Goal: Task Accomplishment & Management: Complete application form

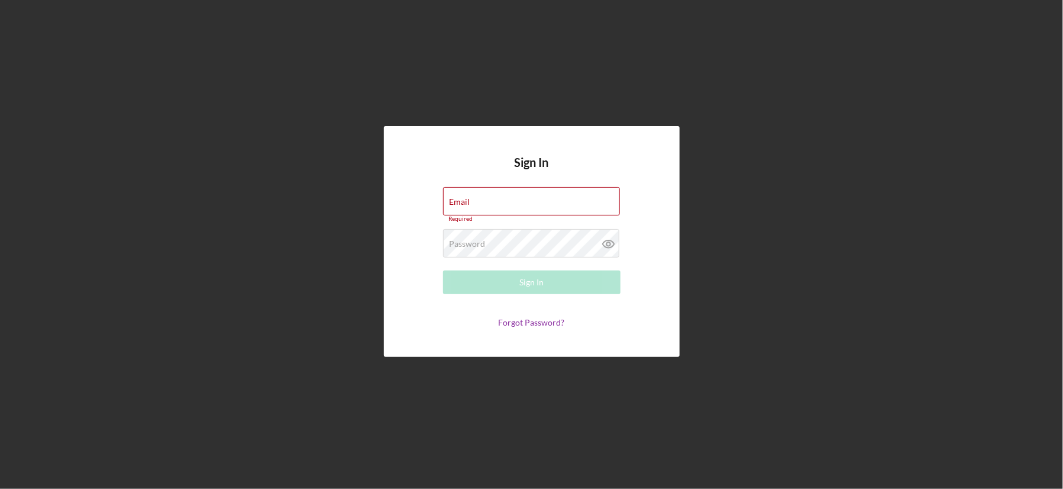
type input "[PERSON_NAME][EMAIL_ADDRESS][DOMAIN_NAME]"
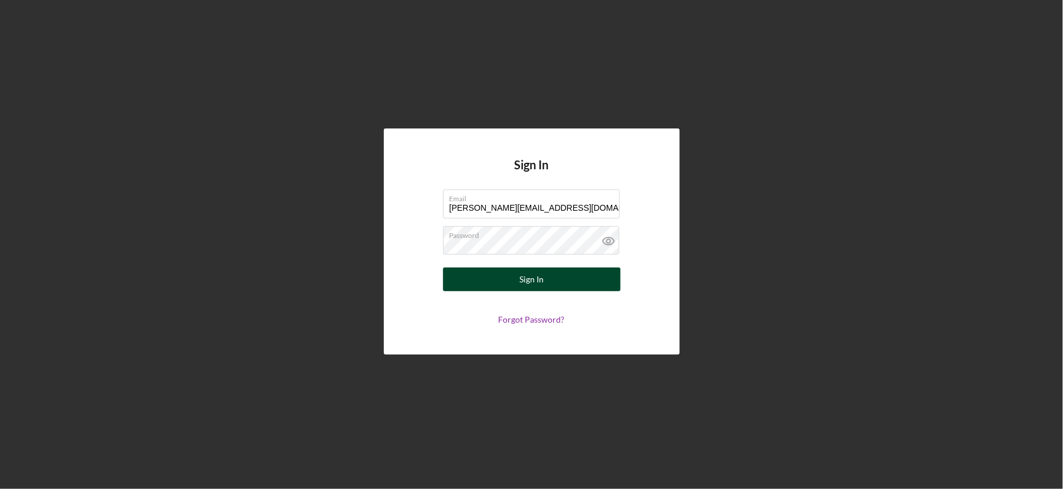
click at [515, 276] on button "Sign In" at bounding box center [532, 279] width 178 height 24
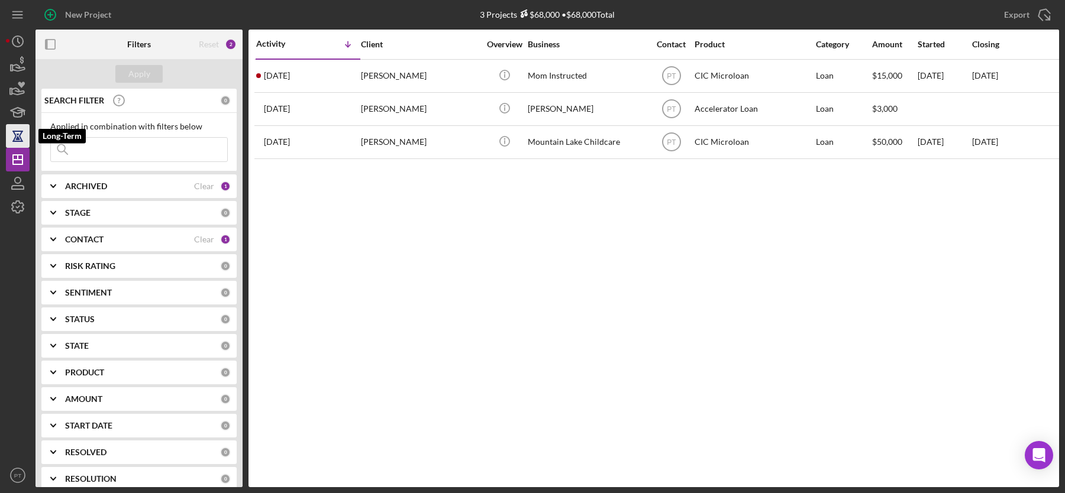
click at [22, 136] on icon "button" at bounding box center [18, 136] width 30 height 30
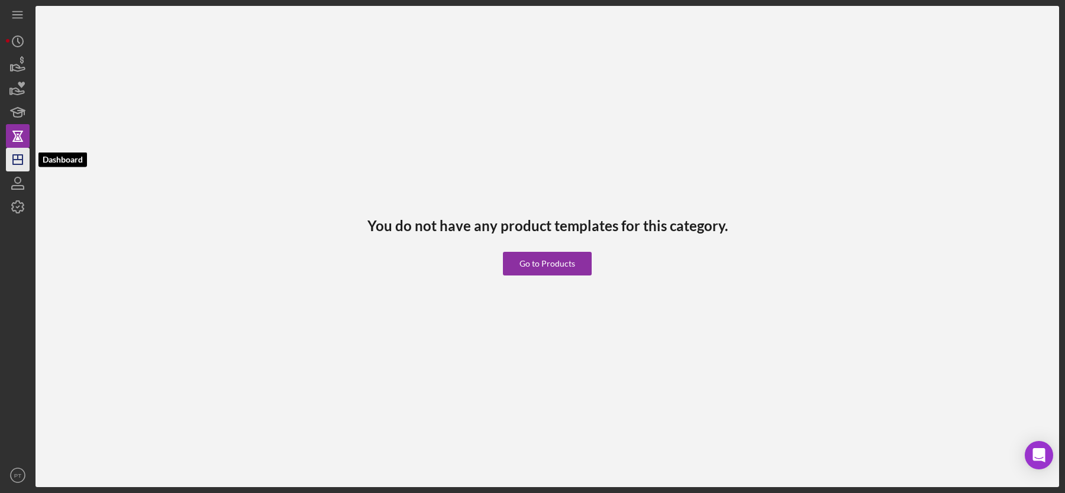
click at [21, 157] on icon "Icon/Dashboard" at bounding box center [18, 160] width 30 height 30
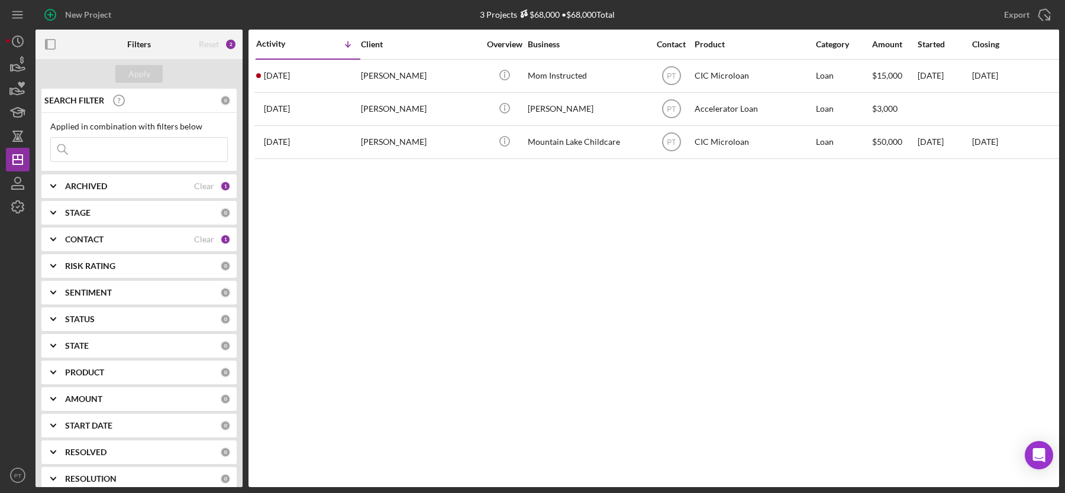
click at [201, 195] on div "ARCHIVED Clear 1" at bounding box center [148, 187] width 166 height 24
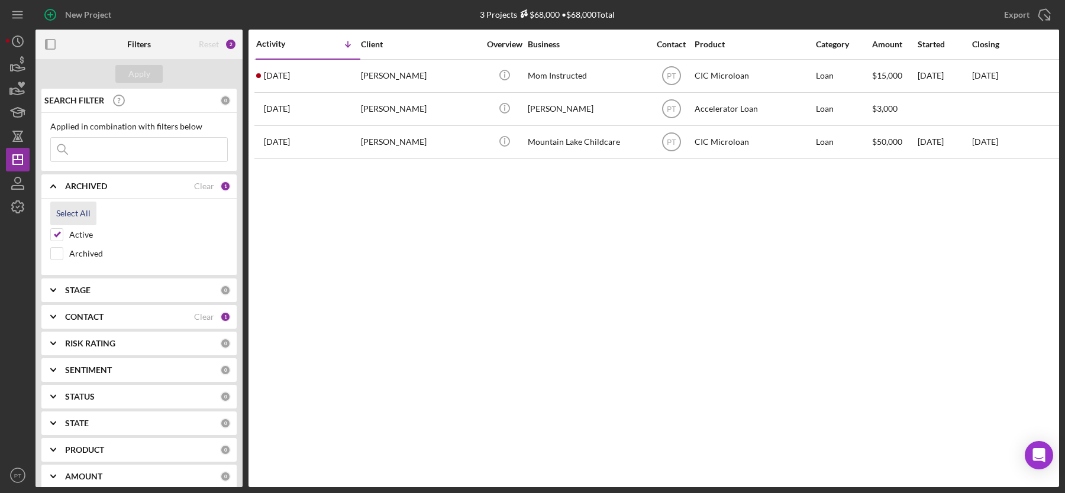
click at [68, 212] on div "Select All" at bounding box center [73, 214] width 34 height 24
click at [149, 72] on div "Apply" at bounding box center [139, 74] width 22 height 18
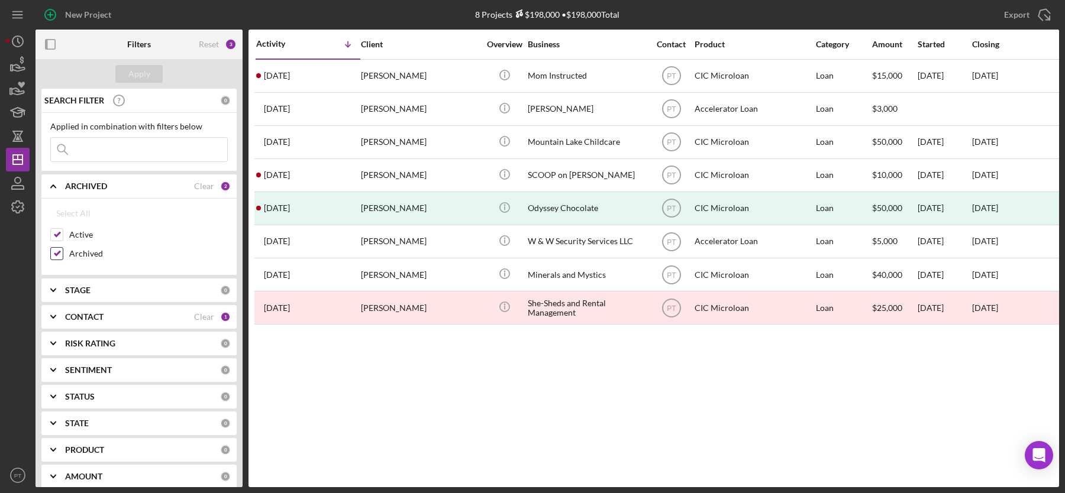
click at [60, 252] on input "Archived" at bounding box center [57, 254] width 12 height 12
checkbox input "false"
click at [202, 316] on div "Clear" at bounding box center [204, 316] width 20 height 9
click at [175, 314] on div "CONTACT" at bounding box center [142, 316] width 155 height 9
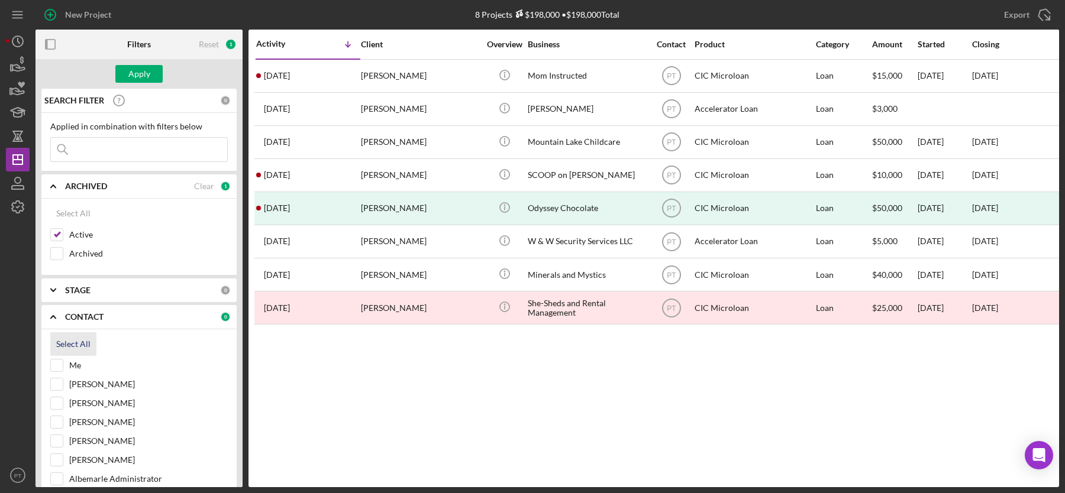
click at [70, 343] on div "Select All" at bounding box center [73, 345] width 34 height 24
checkbox input "true"
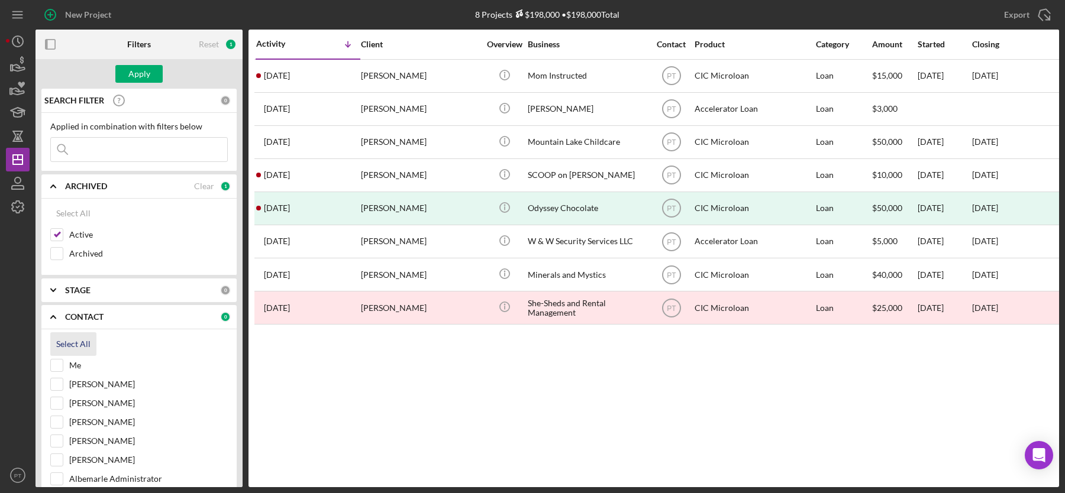
checkbox input "true"
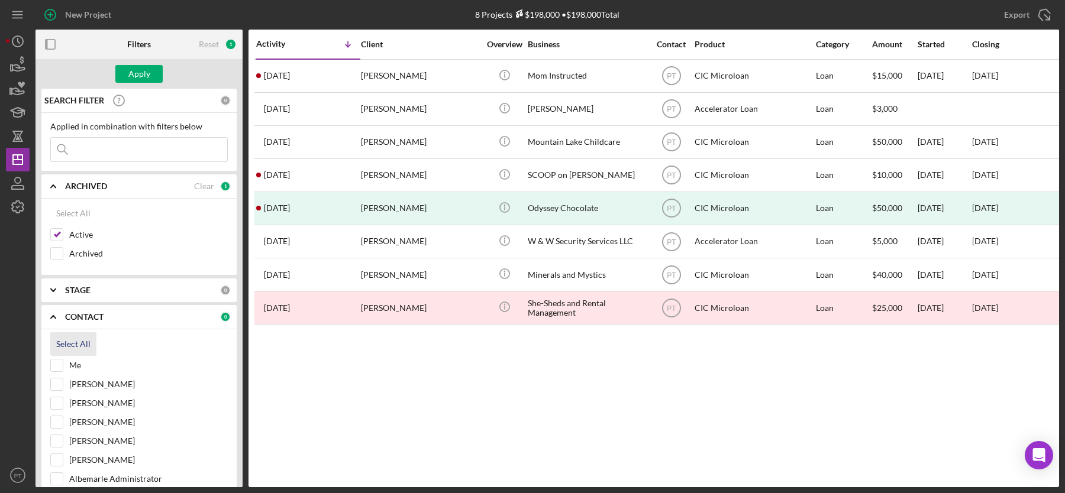
checkbox input "true"
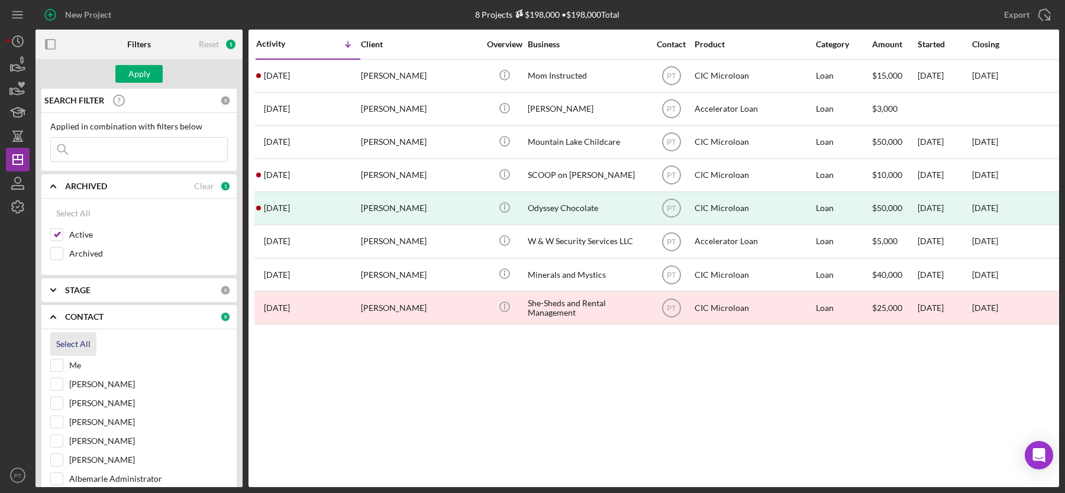
checkbox input "true"
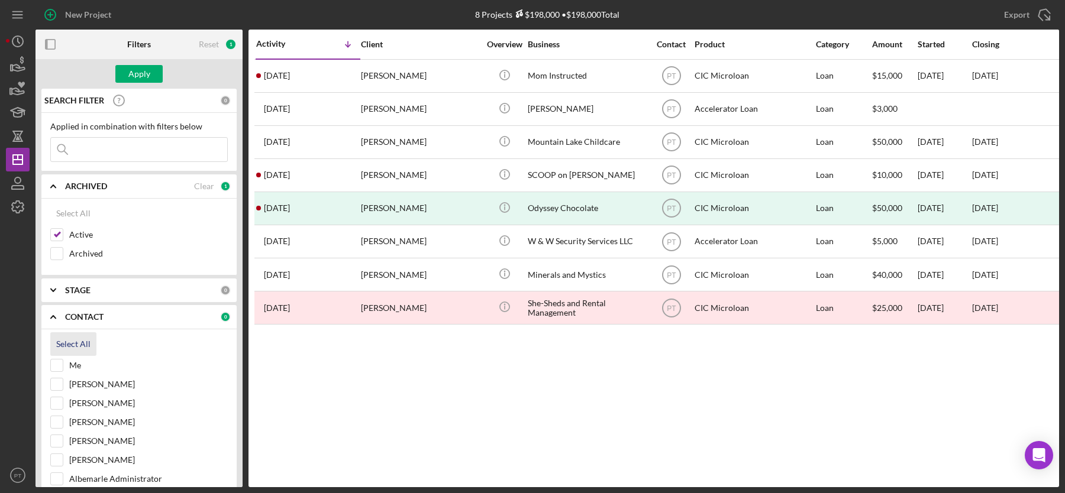
checkbox input "true"
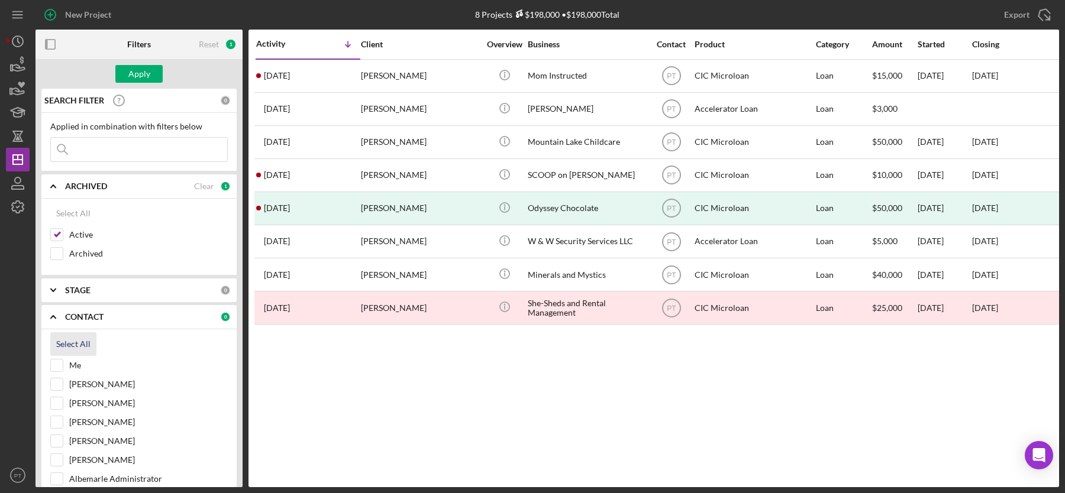
checkbox input "true"
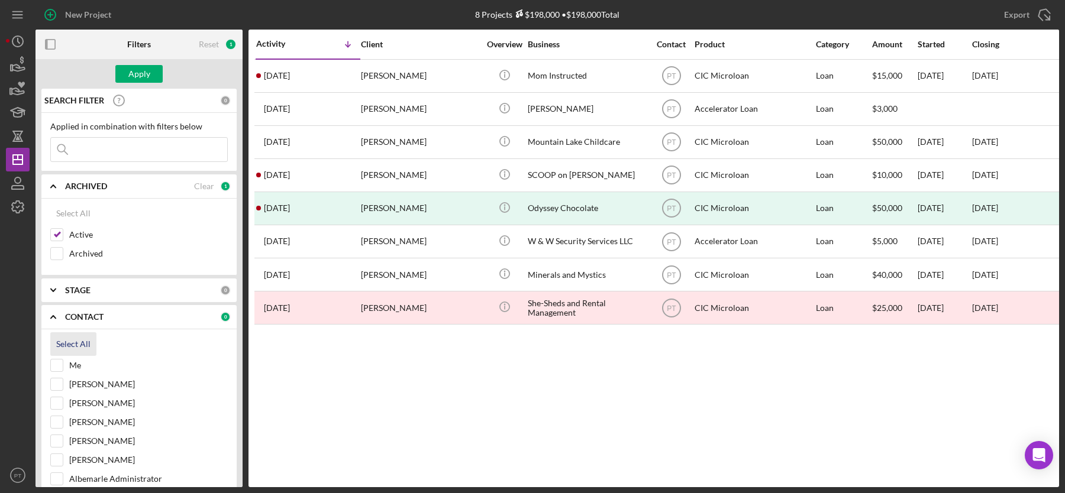
checkbox input "true"
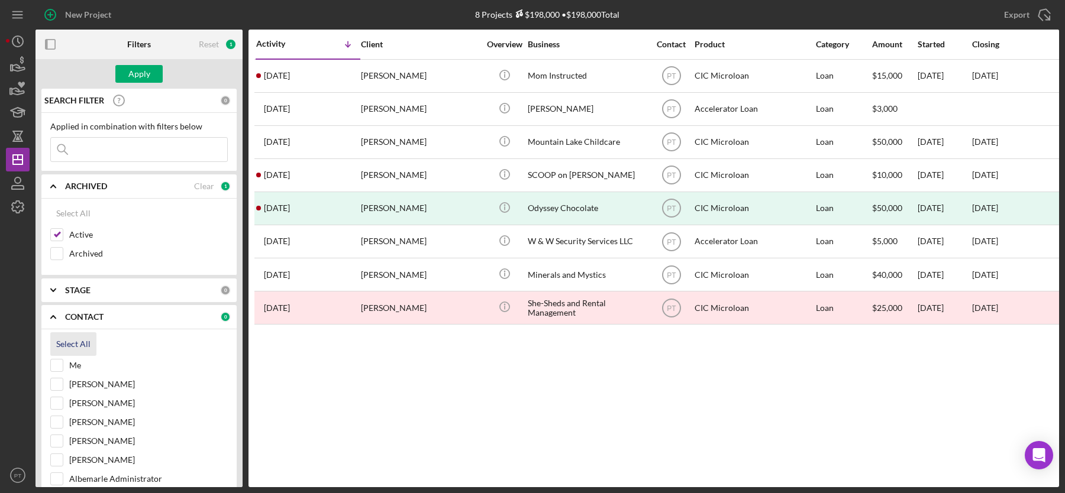
checkbox input "true"
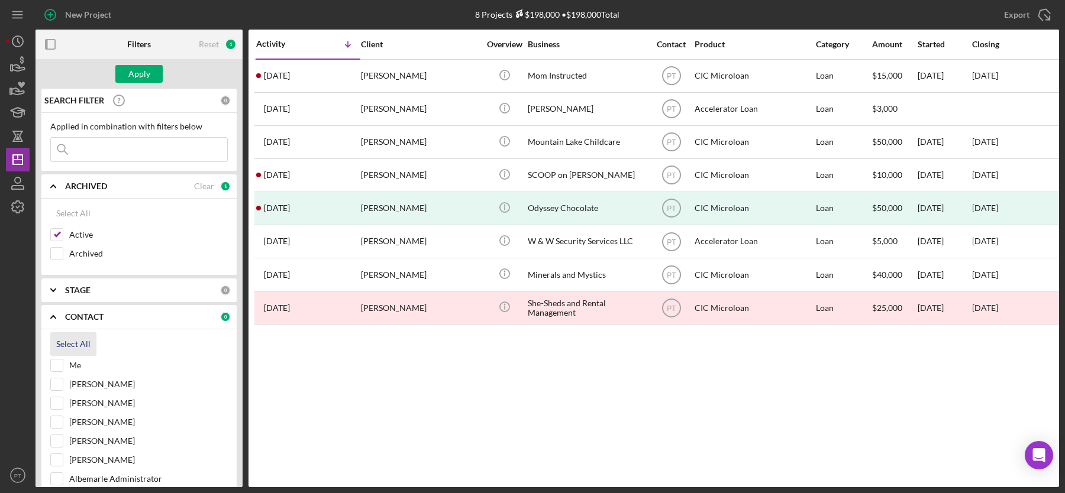
checkbox input "true"
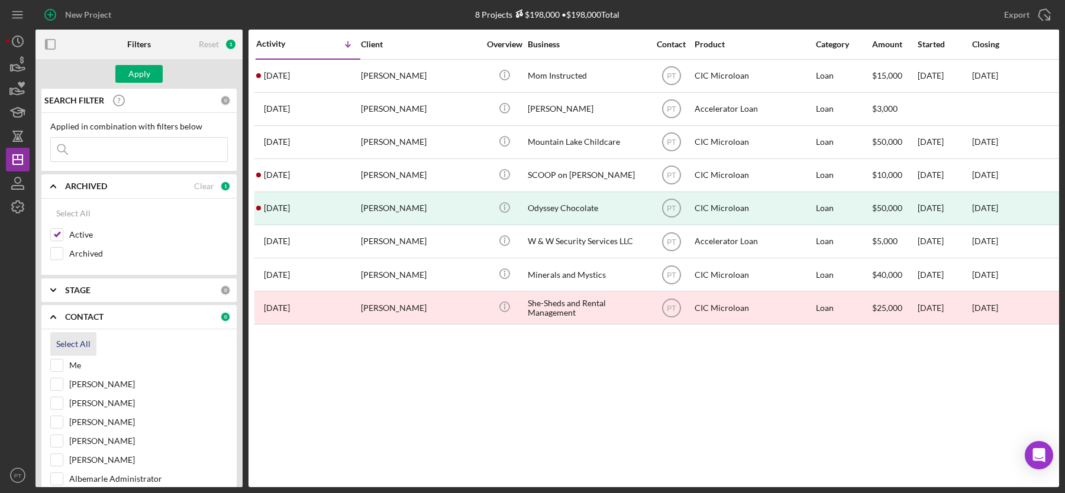
checkbox input "true"
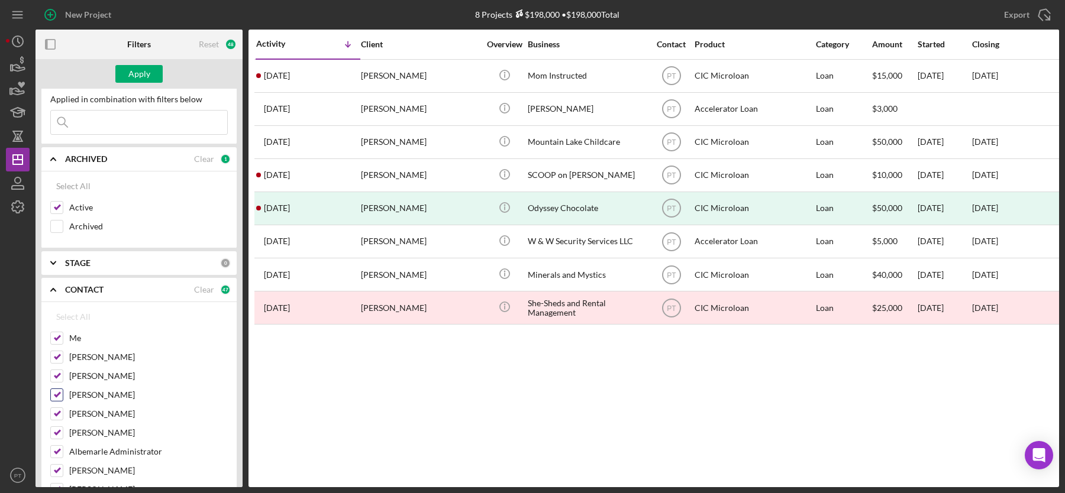
scroll to position [50, 0]
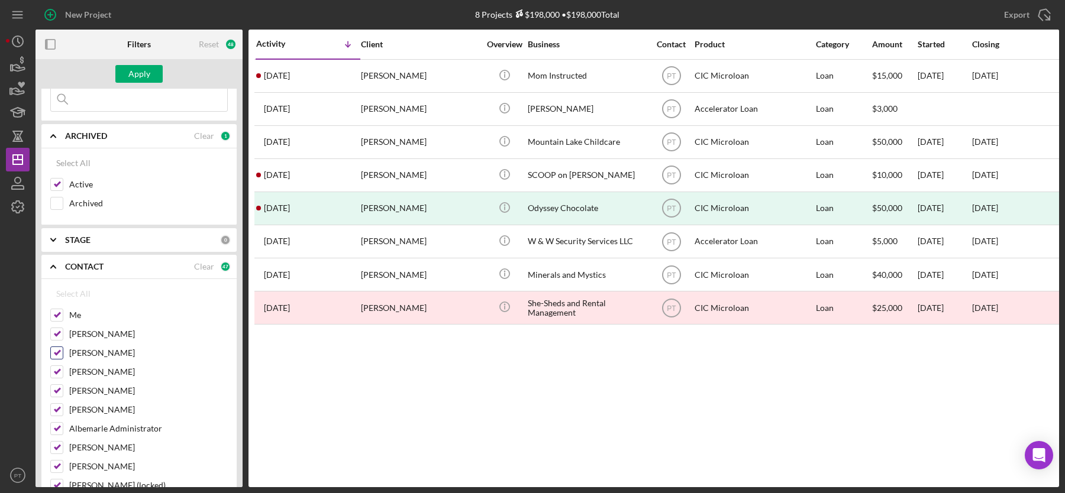
click at [59, 351] on input "[PERSON_NAME]" at bounding box center [57, 353] width 12 height 12
checkbox input "false"
click at [149, 73] on button "Apply" at bounding box center [138, 74] width 47 height 18
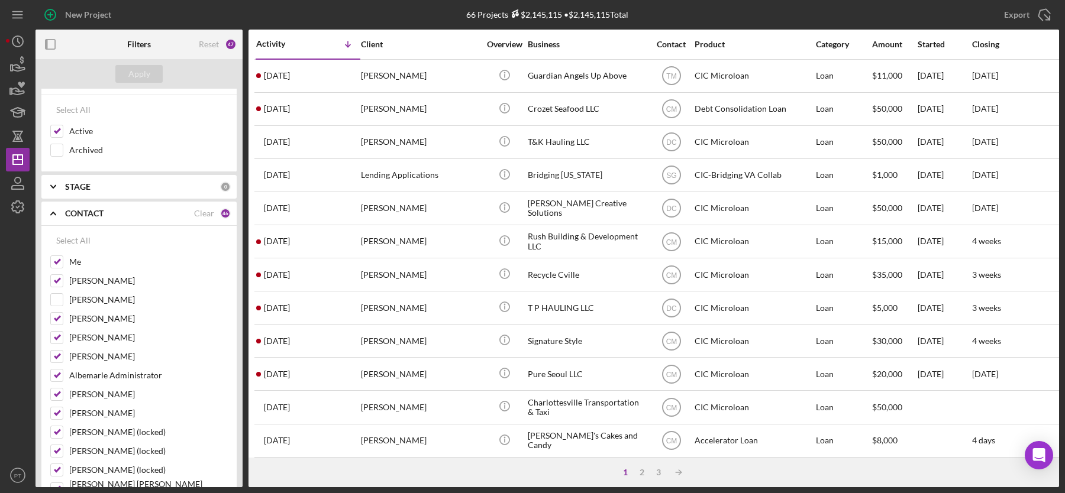
scroll to position [0, 0]
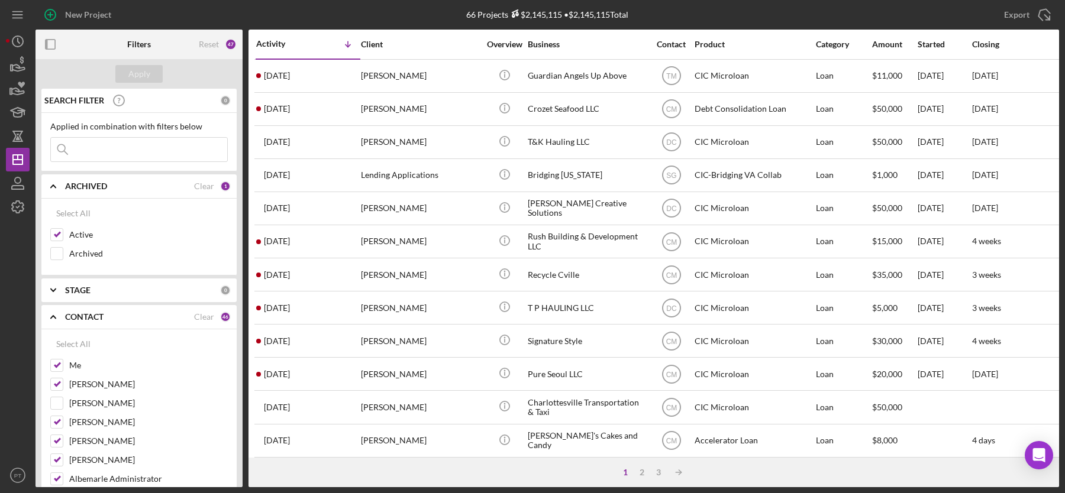
click at [51, 313] on icon "Icon/Expander" at bounding box center [53, 317] width 30 height 30
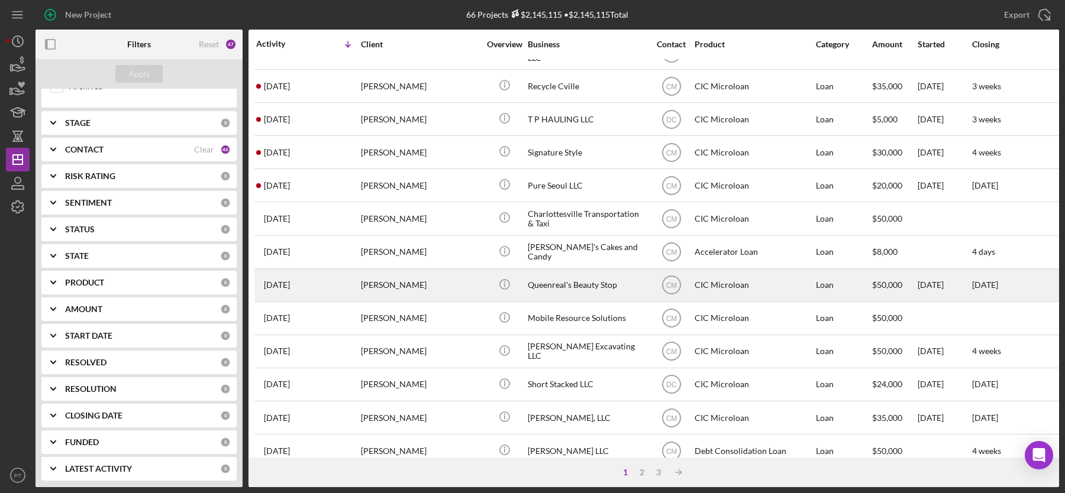
scroll to position [189, 0]
click at [562, 276] on div "Queenreal's Beauty Stop" at bounding box center [587, 284] width 118 height 31
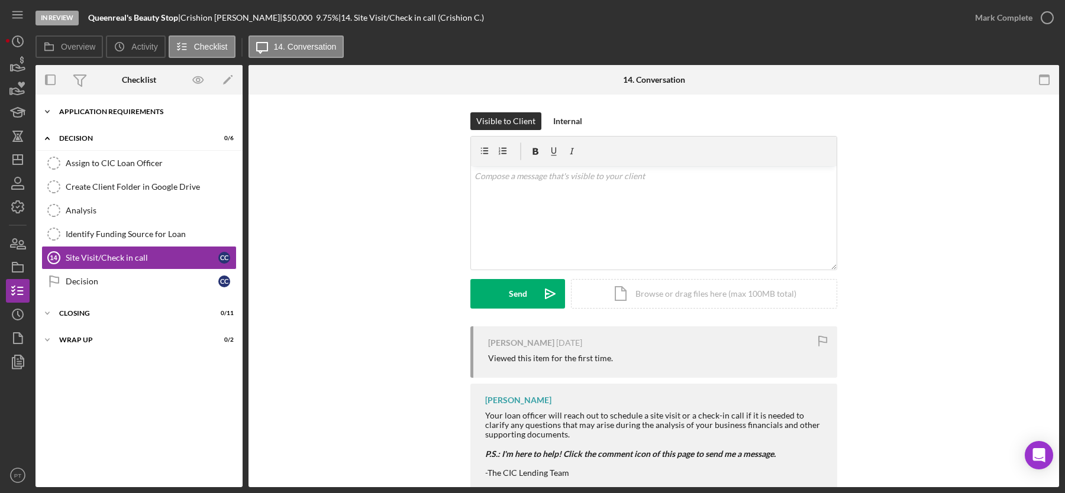
click at [168, 112] on div "APPLICATION REQUIREMENTS" at bounding box center [143, 111] width 169 height 7
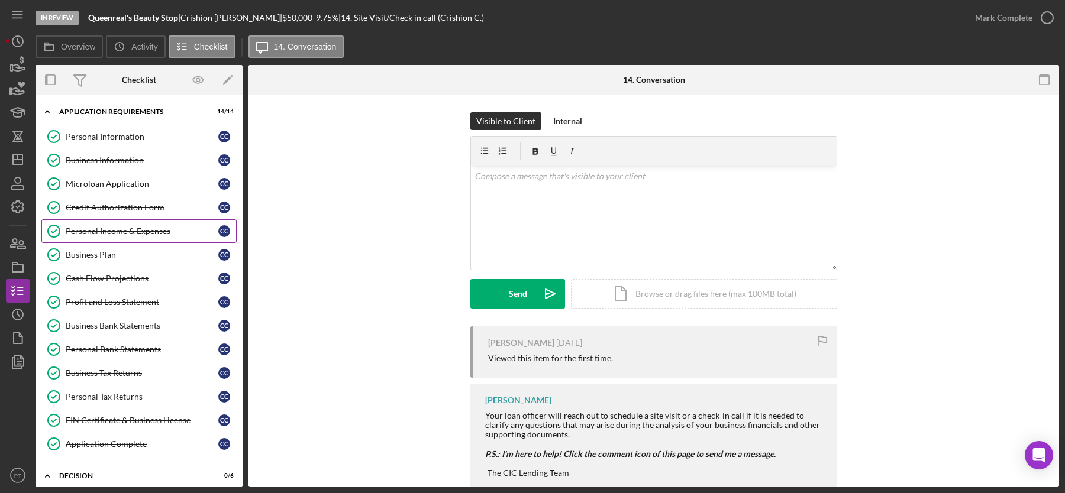
click at [153, 220] on link "Personal Income & Expenses Personal Income & Expenses C C" at bounding box center [138, 232] width 195 height 24
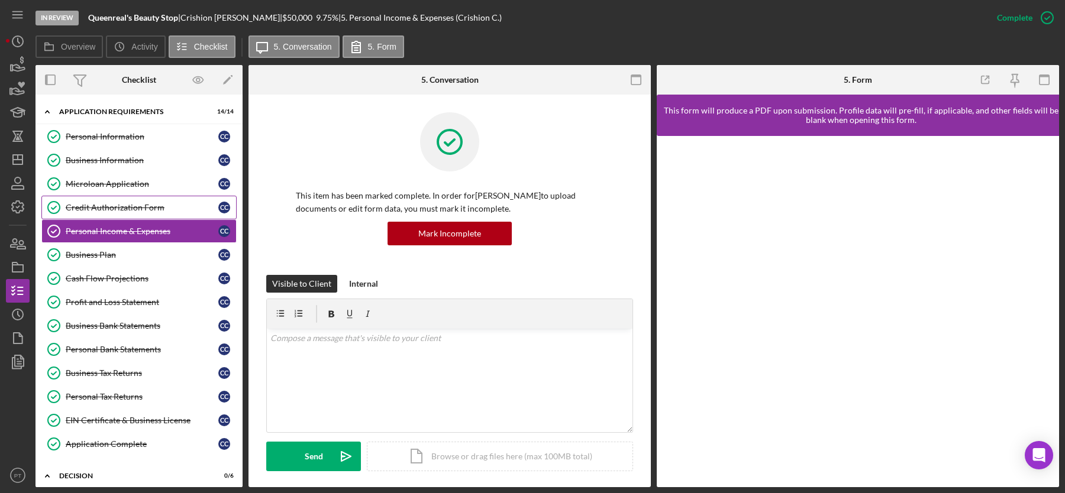
click at [151, 196] on link "Credit Authorization Form Credit Authorization Form C C" at bounding box center [138, 208] width 195 height 24
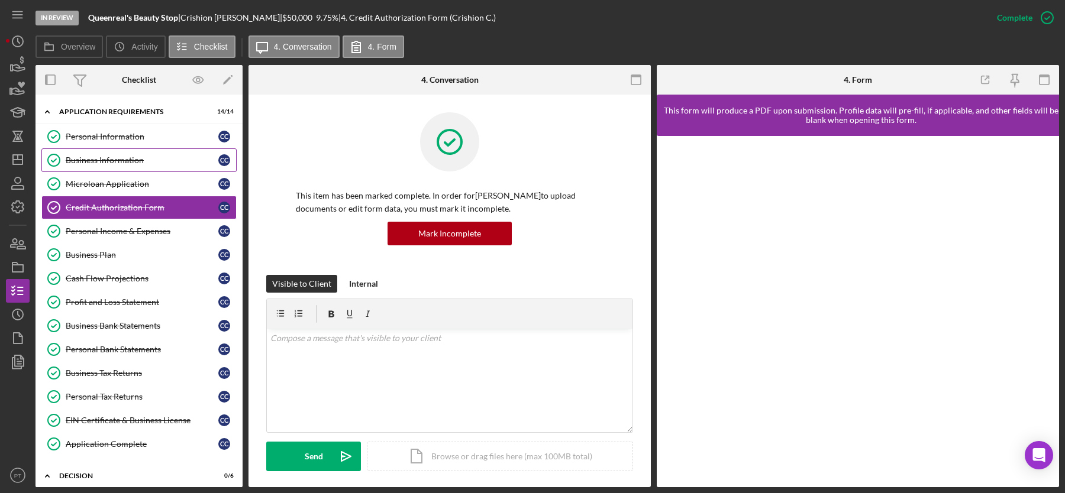
click at [144, 164] on link "Business Information Business Information C C" at bounding box center [138, 161] width 195 height 24
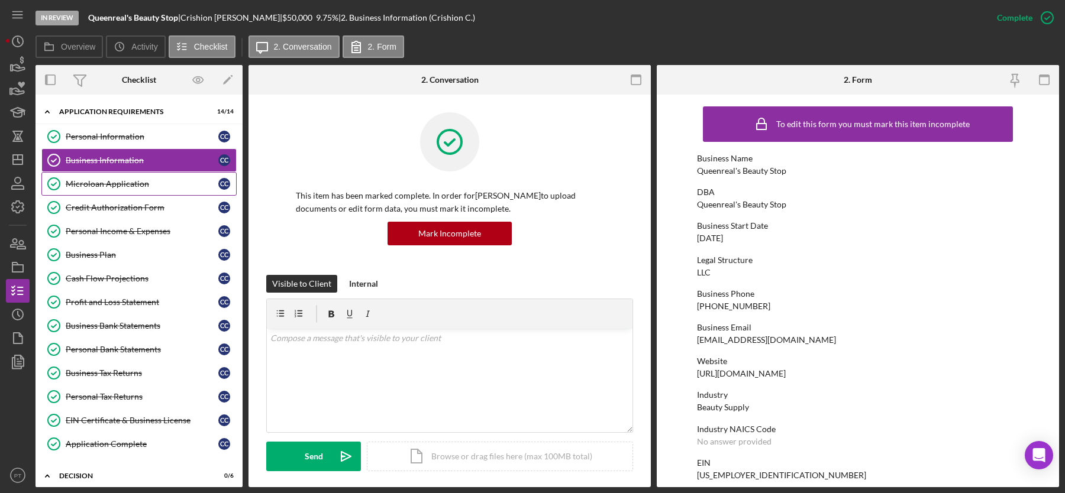
click at [139, 182] on div "Microloan Application" at bounding box center [142, 183] width 153 height 9
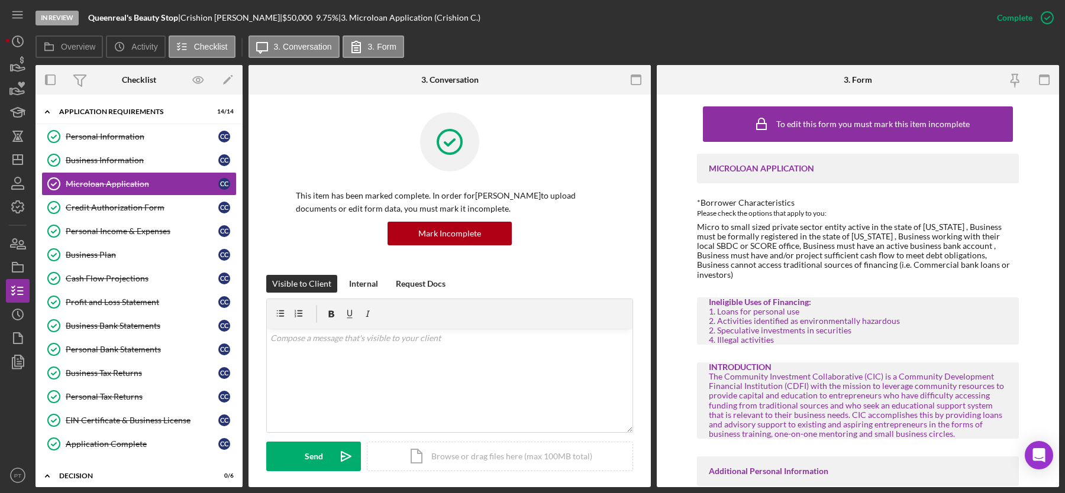
click at [225, 13] on div "[PERSON_NAME] |" at bounding box center [231, 17] width 102 height 9
copy div "[PERSON_NAME] |"
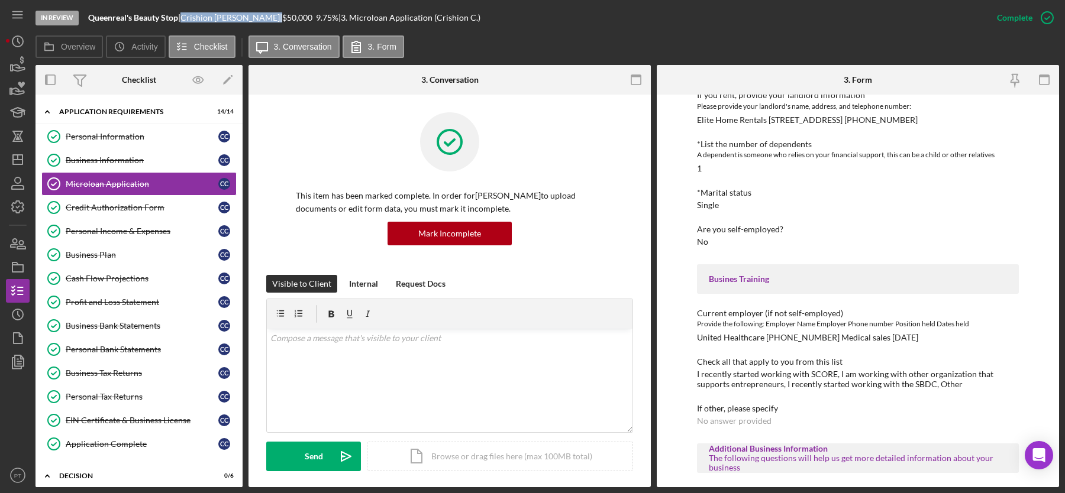
scroll to position [534, 0]
click at [160, 164] on div "Business Information" at bounding box center [142, 160] width 153 height 9
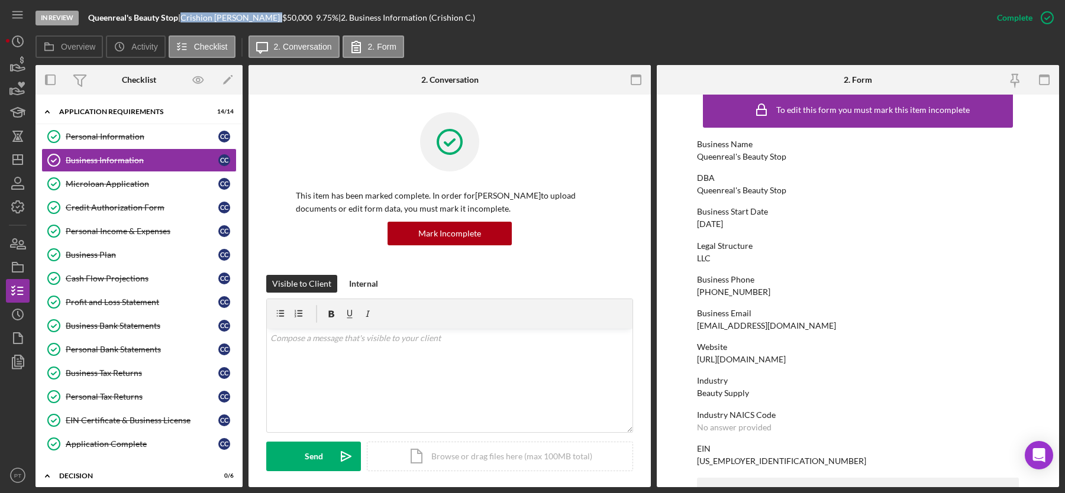
scroll to position [15, 0]
click at [110, 186] on div "Microloan Application" at bounding box center [142, 183] width 153 height 9
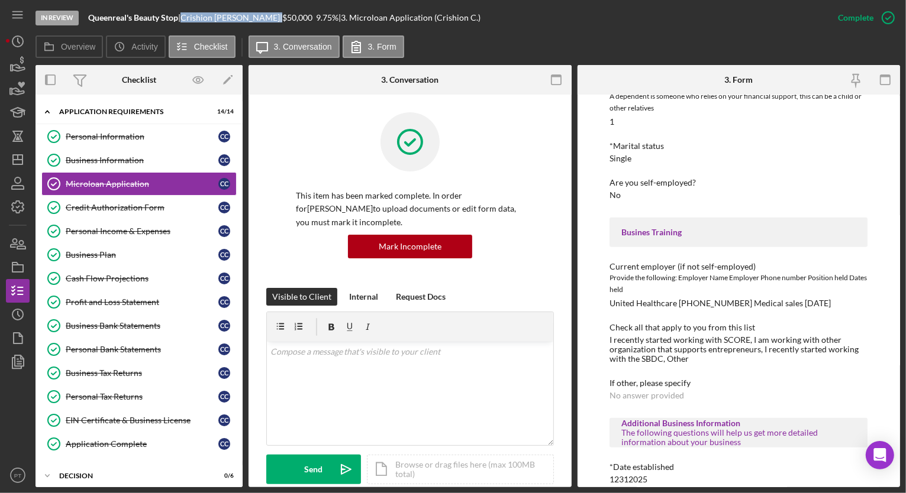
scroll to position [634, 0]
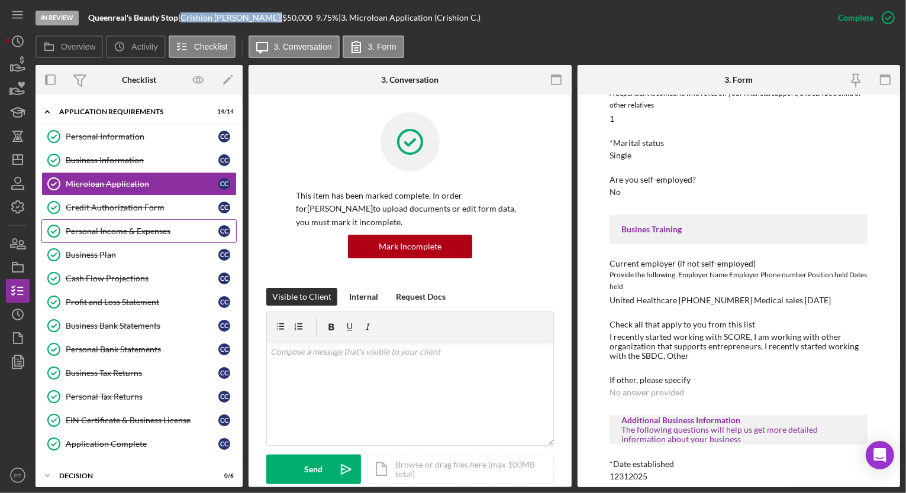
click at [145, 227] on div "Personal Income & Expenses" at bounding box center [142, 231] width 153 height 9
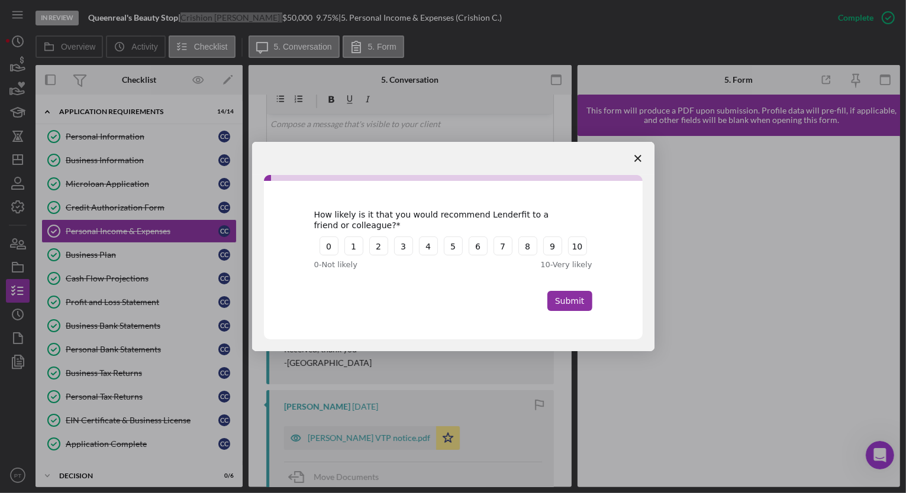
click at [642, 154] on span "Close survey" at bounding box center [637, 158] width 33 height 33
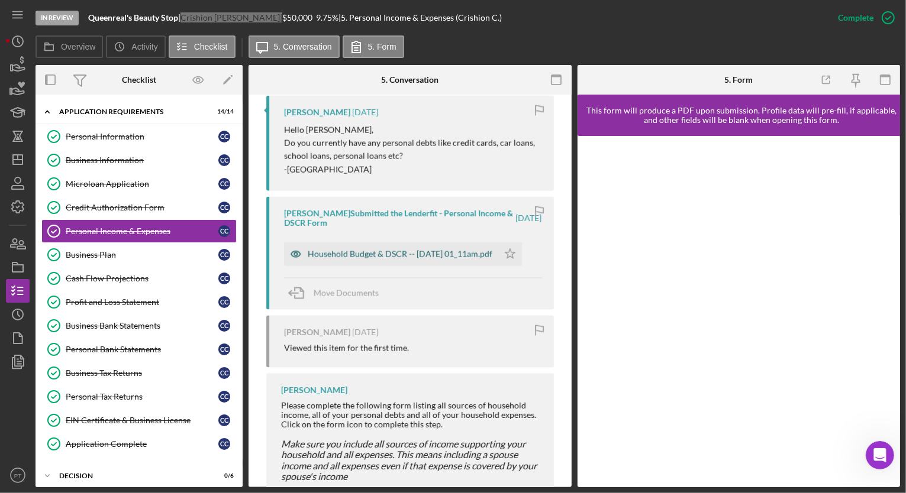
scroll to position [1605, 0]
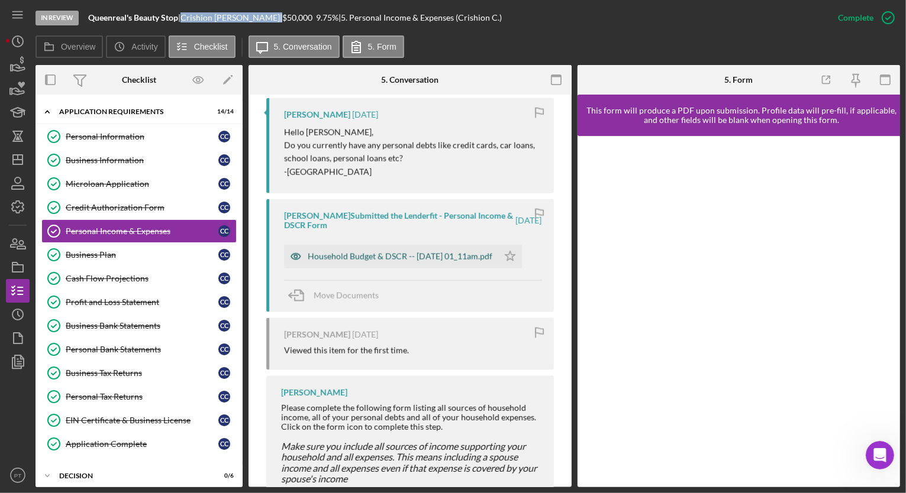
click at [376, 252] on div "Household Budget & DSCR -- [DATE] 01_11am.pdf" at bounding box center [400, 256] width 185 height 9
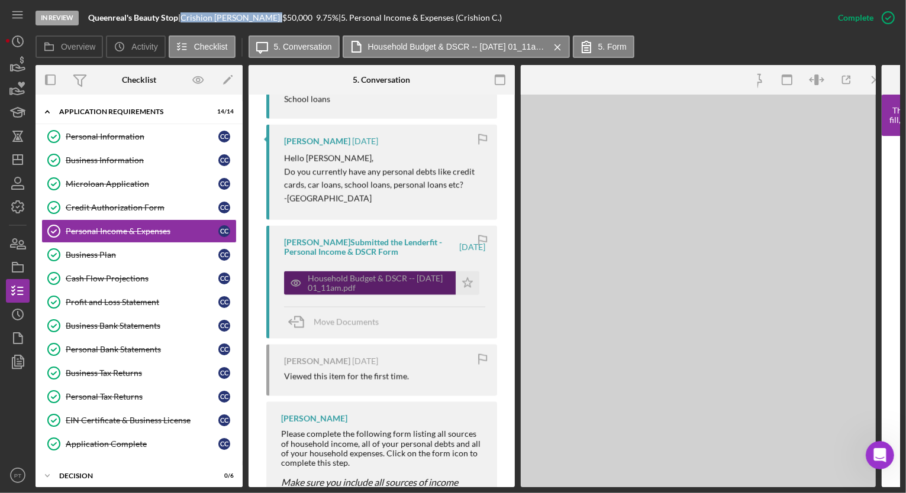
scroll to position [1641, 0]
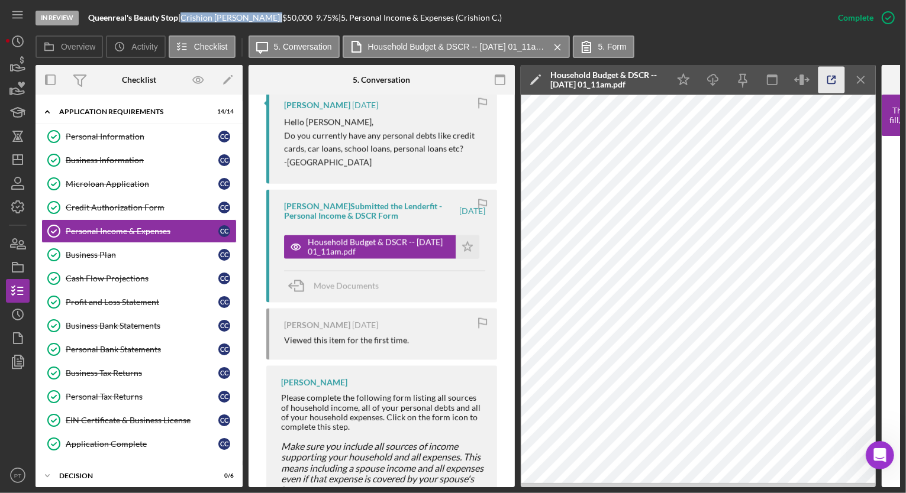
click at [835, 82] on icon "button" at bounding box center [832, 80] width 8 height 8
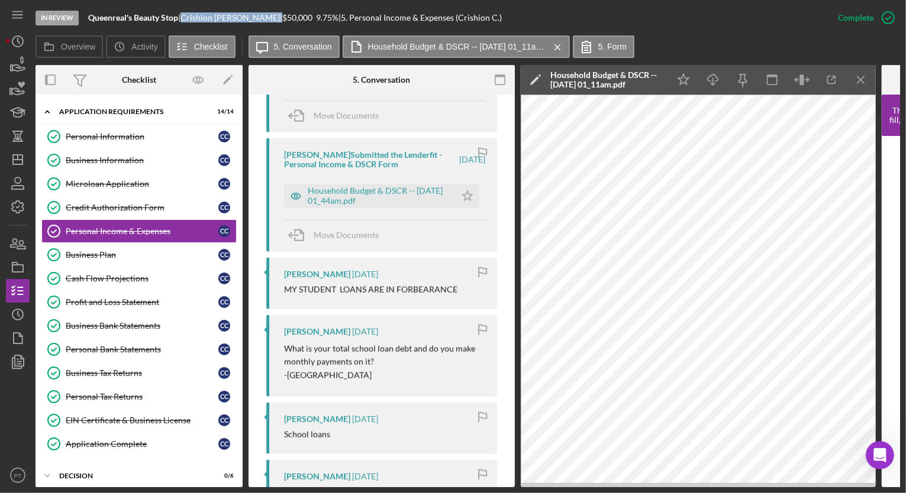
scroll to position [1262, 0]
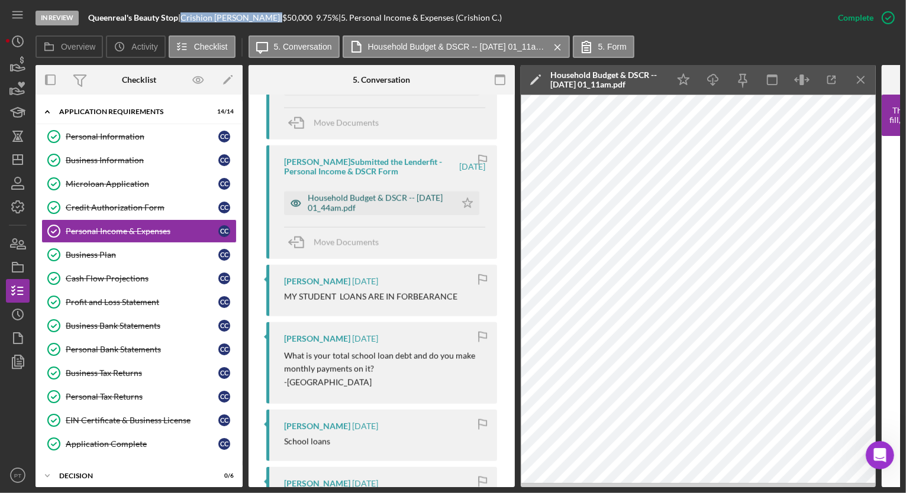
click at [367, 205] on div "Household Budget & DSCR -- [DATE] 01_44am.pdf" at bounding box center [379, 202] width 142 height 19
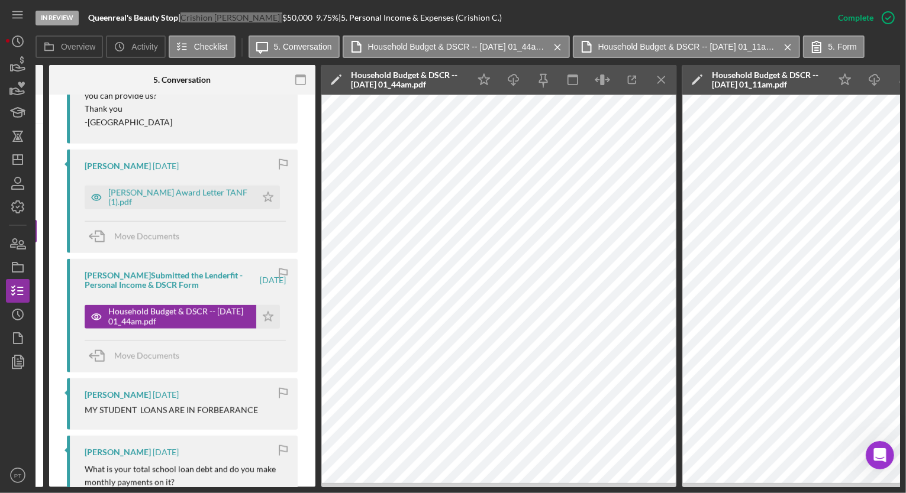
scroll to position [1128, 0]
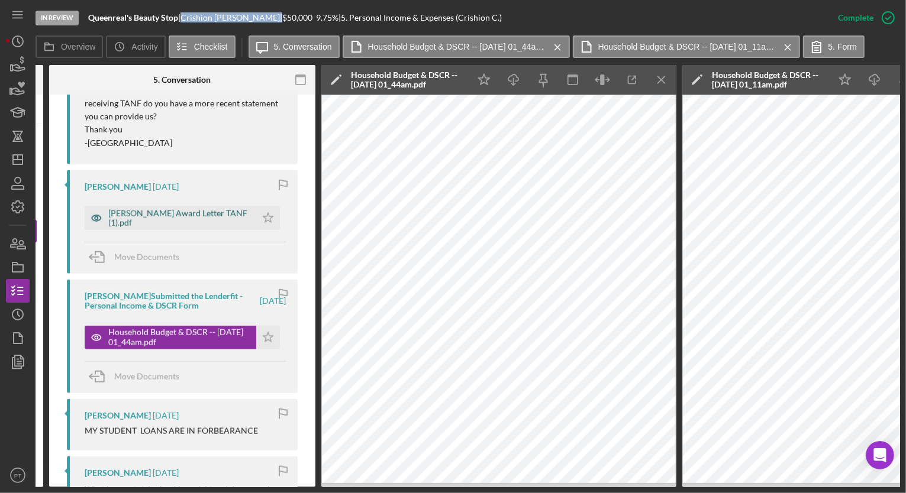
click at [187, 215] on div "[PERSON_NAME] Award Letter TANF (1).pdf" at bounding box center [179, 218] width 142 height 19
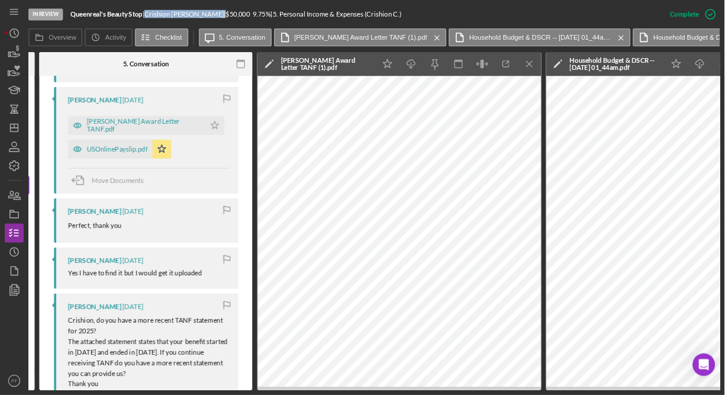
scroll to position [742, 0]
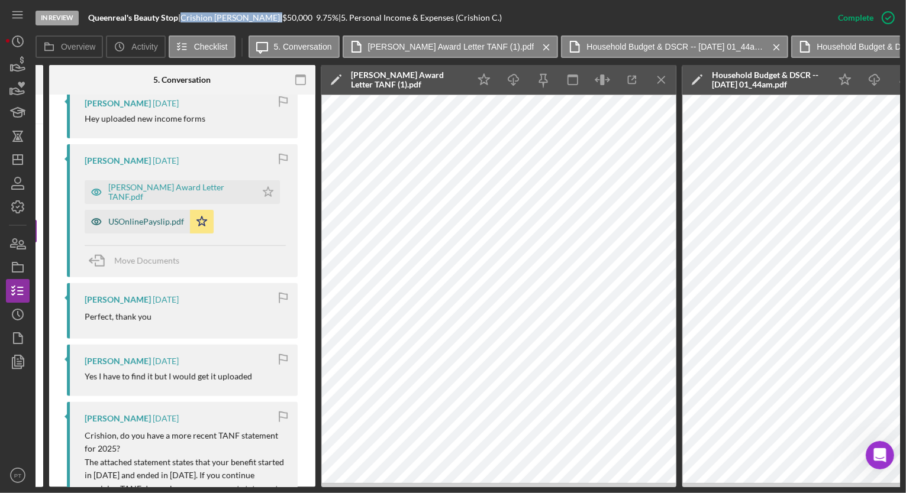
click at [147, 219] on div "USOnlinePayslip.pdf" at bounding box center [146, 221] width 76 height 9
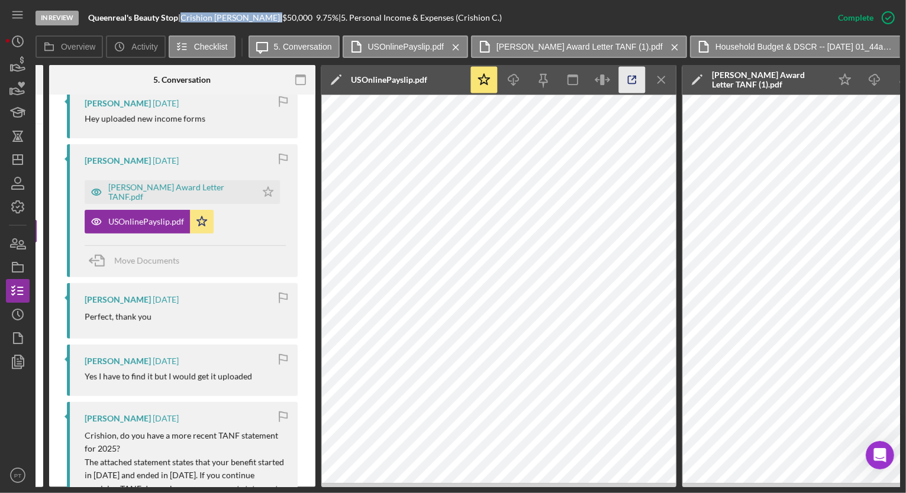
click at [632, 78] on icon "button" at bounding box center [632, 80] width 27 height 27
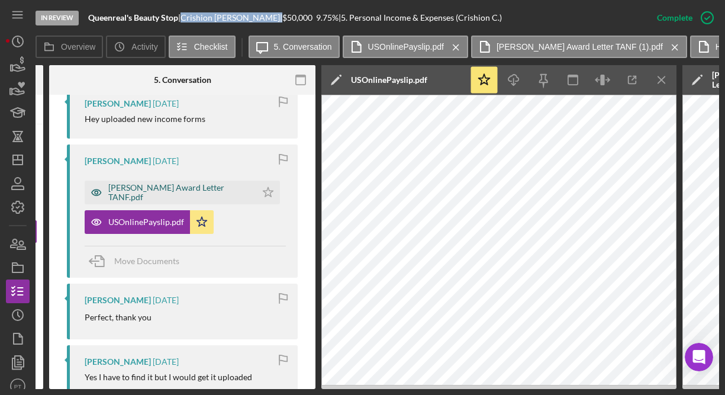
click at [162, 189] on div "[PERSON_NAME] Award Letter TANF.pdf" at bounding box center [179, 192] width 142 height 19
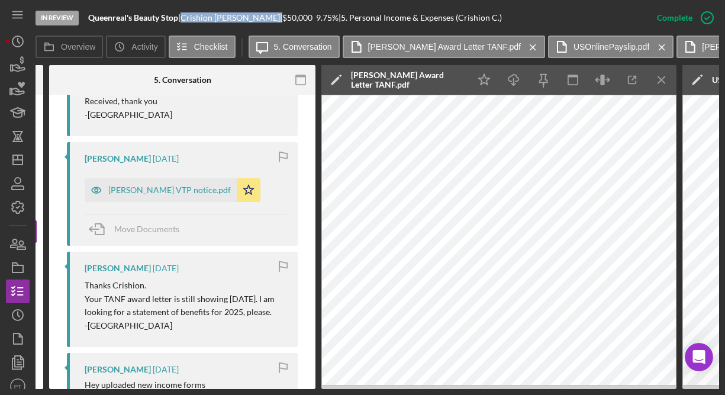
scroll to position [459, 0]
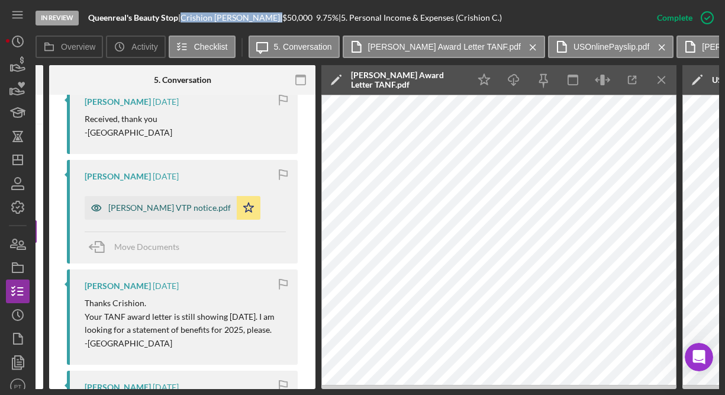
click at [167, 203] on div "[PERSON_NAME] VTP notice.pdf" at bounding box center [169, 207] width 122 height 9
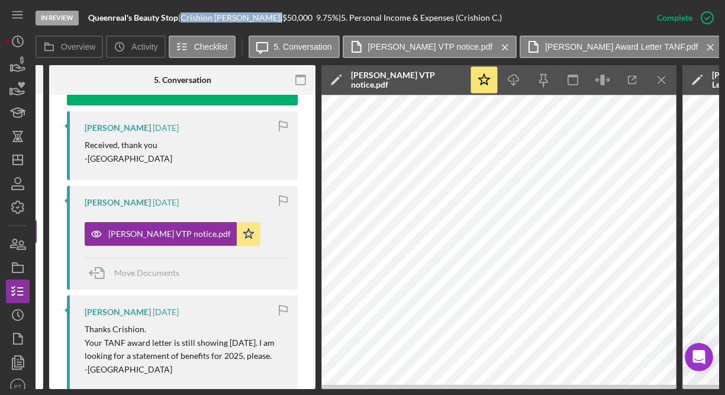
scroll to position [460, 0]
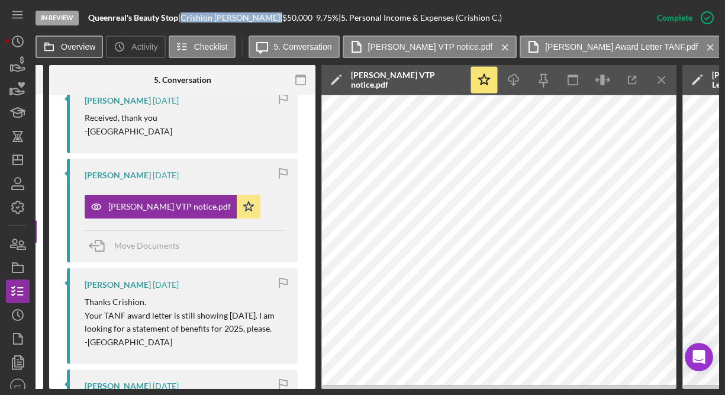
click at [67, 49] on label "Overview" at bounding box center [78, 46] width 34 height 9
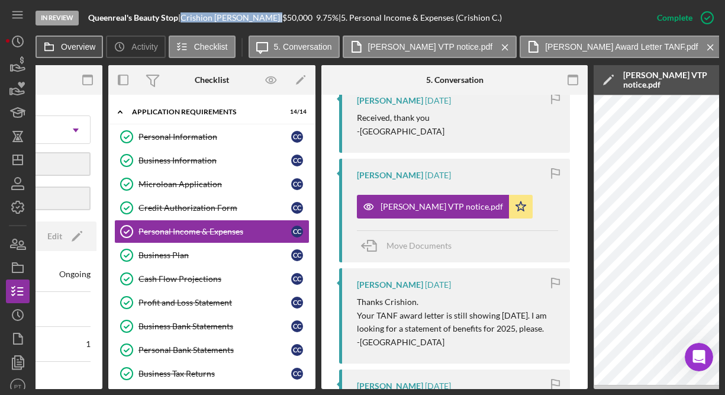
click at [67, 49] on label "Overview" at bounding box center [78, 46] width 34 height 9
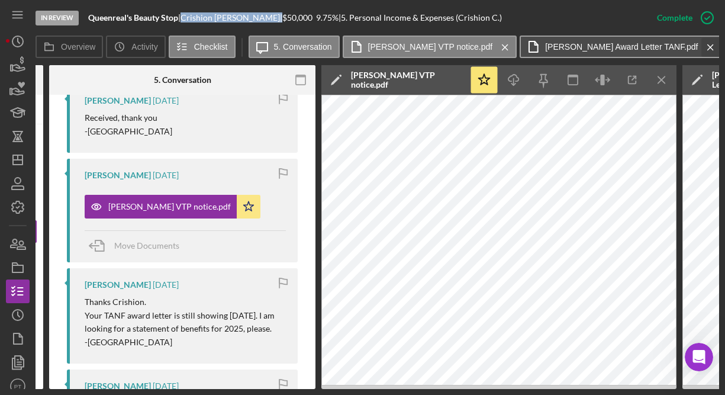
click at [700, 47] on icon "Icon/Menu Close" at bounding box center [710, 48] width 21 height 30
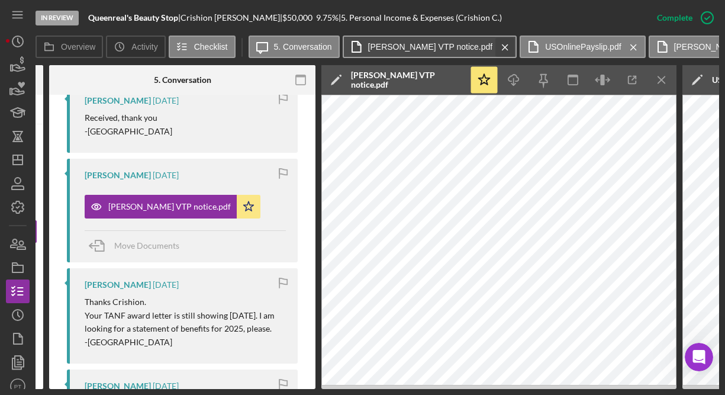
click at [495, 44] on icon "Icon/Menu Close" at bounding box center [505, 48] width 21 height 30
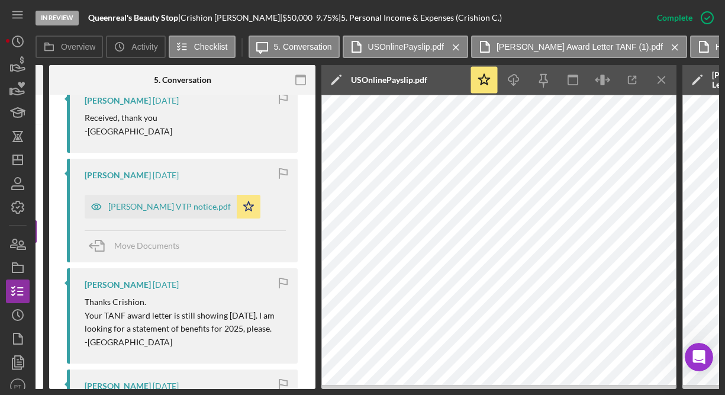
click at [471, 44] on div "Icon/Message 5. Conversation USOnlinePayslip.pdf Icon/Menu Close [PERSON_NAME] …" at bounding box center [484, 48] width 471 height 24
click at [455, 48] on icon "Icon/Menu Close" at bounding box center [456, 48] width 21 height 30
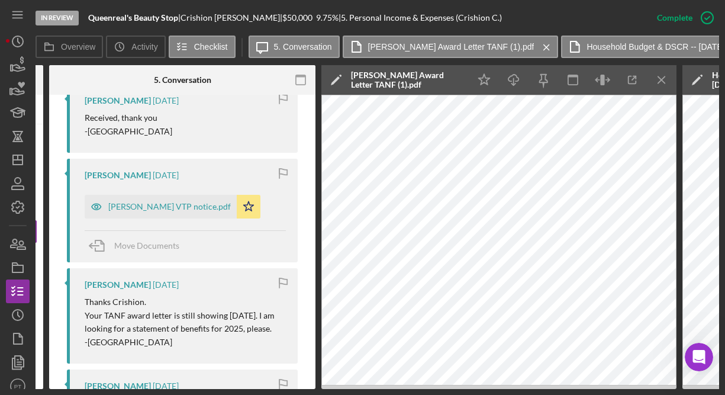
click at [455, 48] on label "[PERSON_NAME] Award Letter TANF (1).pdf" at bounding box center [451, 46] width 166 height 9
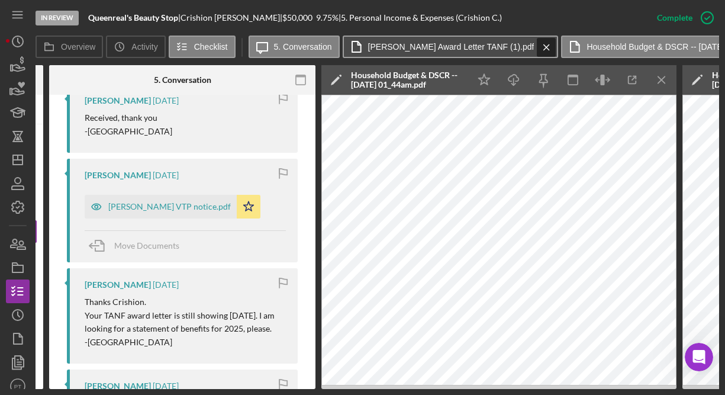
click at [541, 47] on icon "Icon/Menu Close" at bounding box center [546, 48] width 21 height 30
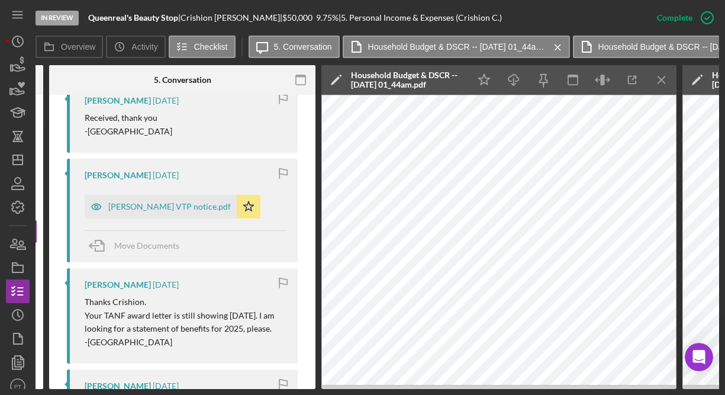
click at [541, 47] on button "Household Budget & DSCR -- [DATE] 01_44am.pdf Icon/Menu Close" at bounding box center [456, 47] width 227 height 22
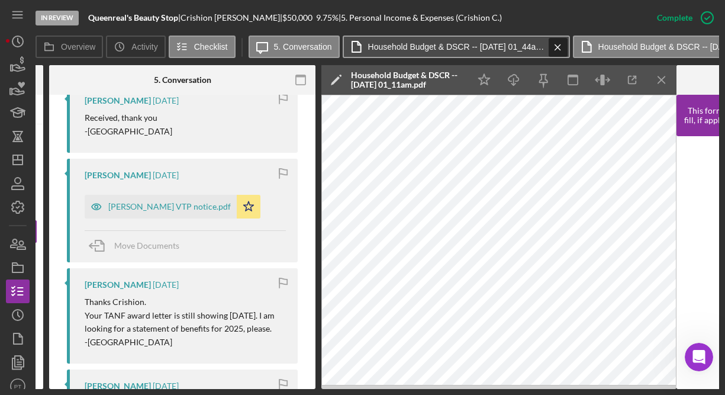
click at [554, 46] on icon "Icon/Menu Close" at bounding box center [557, 48] width 21 height 30
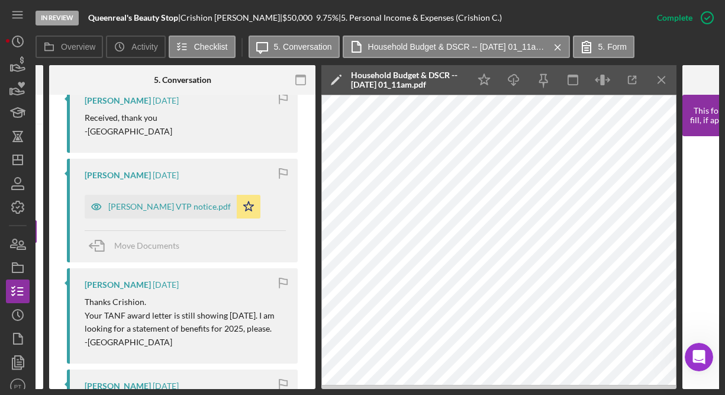
click at [554, 46] on icon "Icon/Menu Close" at bounding box center [557, 48] width 21 height 30
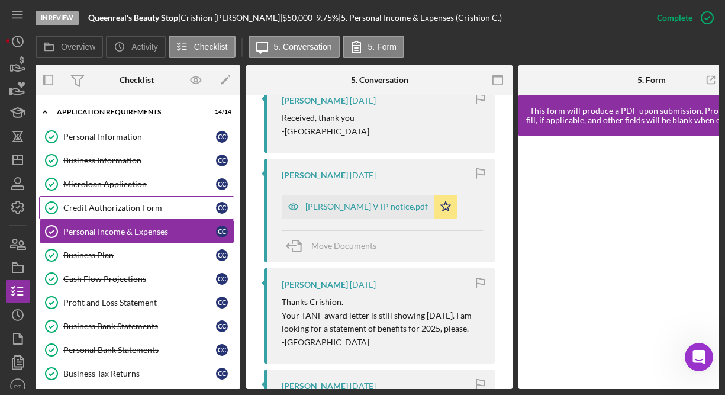
scroll to position [0, 0]
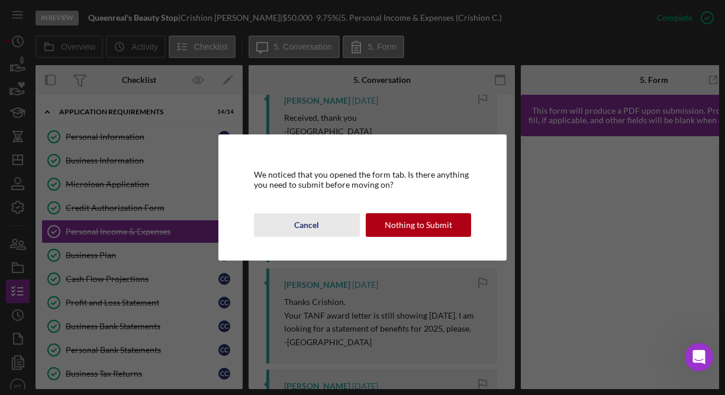
click at [309, 228] on div "Cancel" at bounding box center [306, 225] width 25 height 24
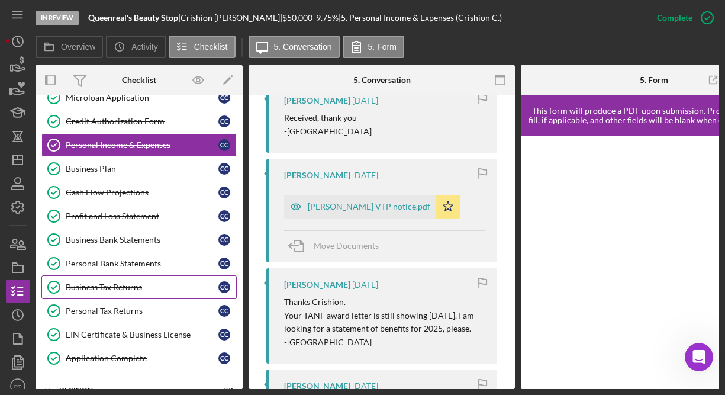
scroll to position [89, 0]
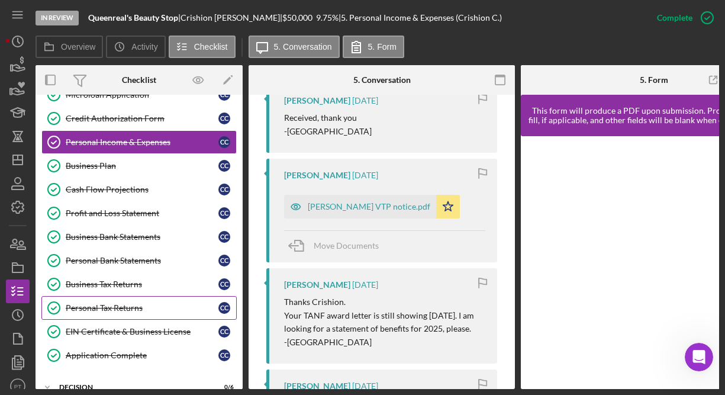
click at [109, 307] on div "Personal Tax Returns" at bounding box center [142, 307] width 153 height 9
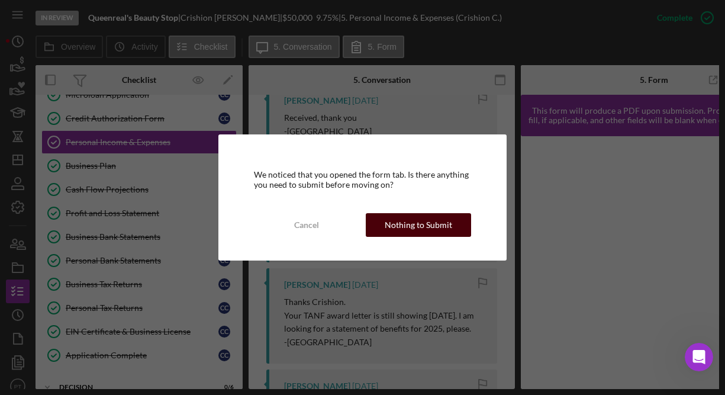
click at [437, 227] on div "Nothing to Submit" at bounding box center [418, 225] width 67 height 24
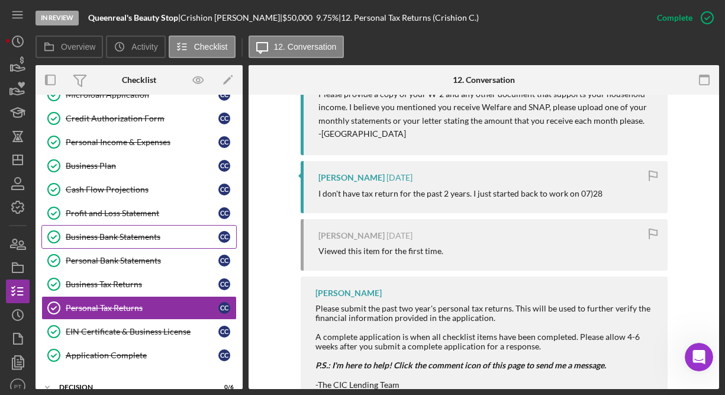
scroll to position [82, 0]
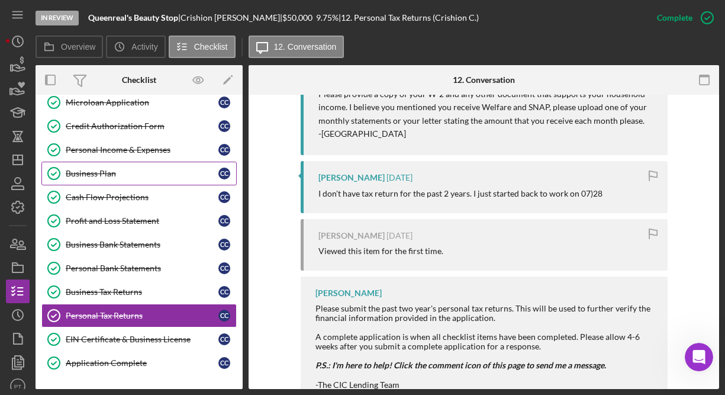
click at [138, 180] on link "Business Plan Business Plan C C" at bounding box center [138, 174] width 195 height 24
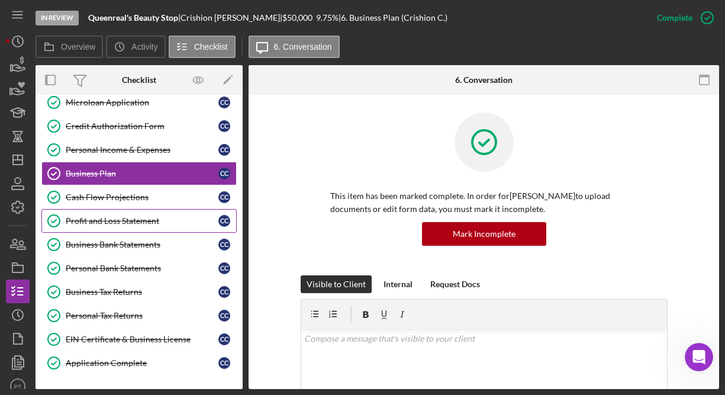
click at [104, 228] on link "Profit and Loss Statement Profit and Loss Statement C C" at bounding box center [138, 221] width 195 height 24
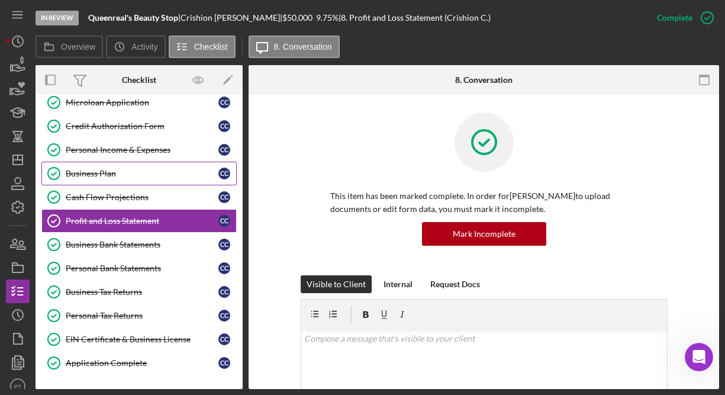
click at [117, 170] on div "Business Plan" at bounding box center [142, 173] width 153 height 9
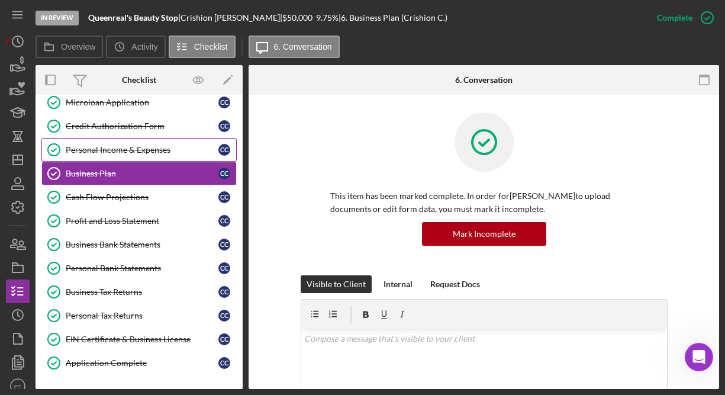
click at [127, 146] on div "Personal Income & Expenses" at bounding box center [142, 149] width 153 height 9
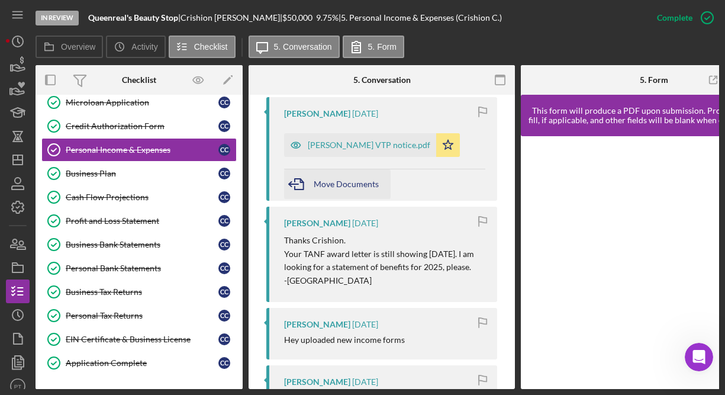
scroll to position [512, 0]
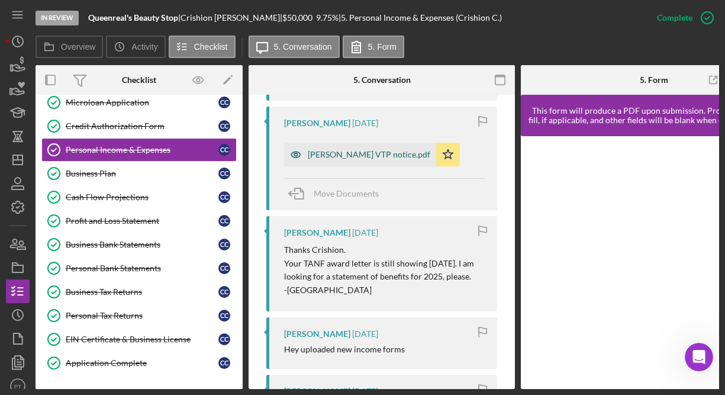
click at [329, 153] on div "[PERSON_NAME] VTP notice.pdf" at bounding box center [369, 154] width 122 height 9
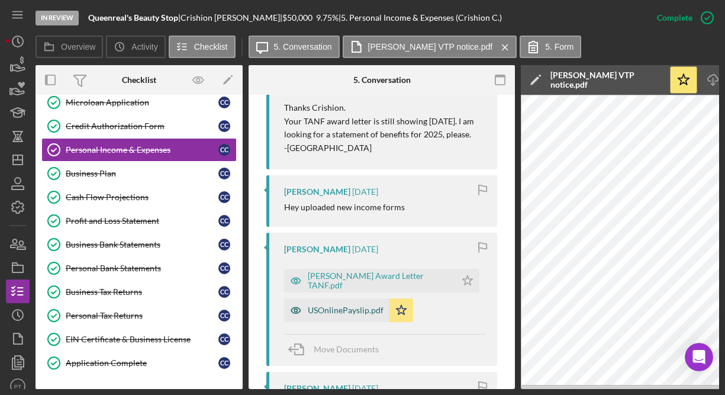
scroll to position [683, 0]
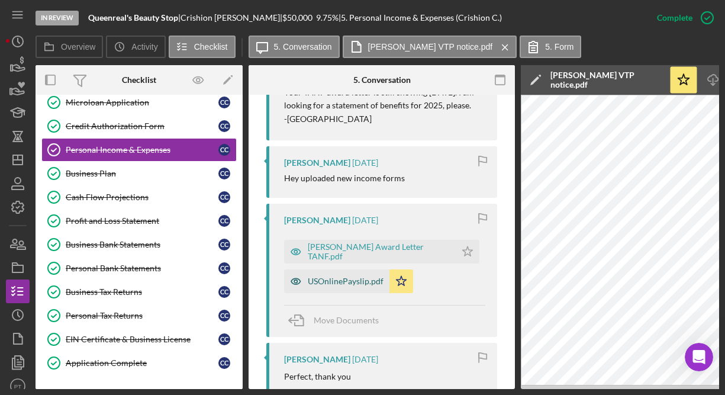
click at [343, 279] on div "USOnlinePayslip.pdf" at bounding box center [346, 280] width 76 height 9
